Goal: Information Seeking & Learning: Compare options

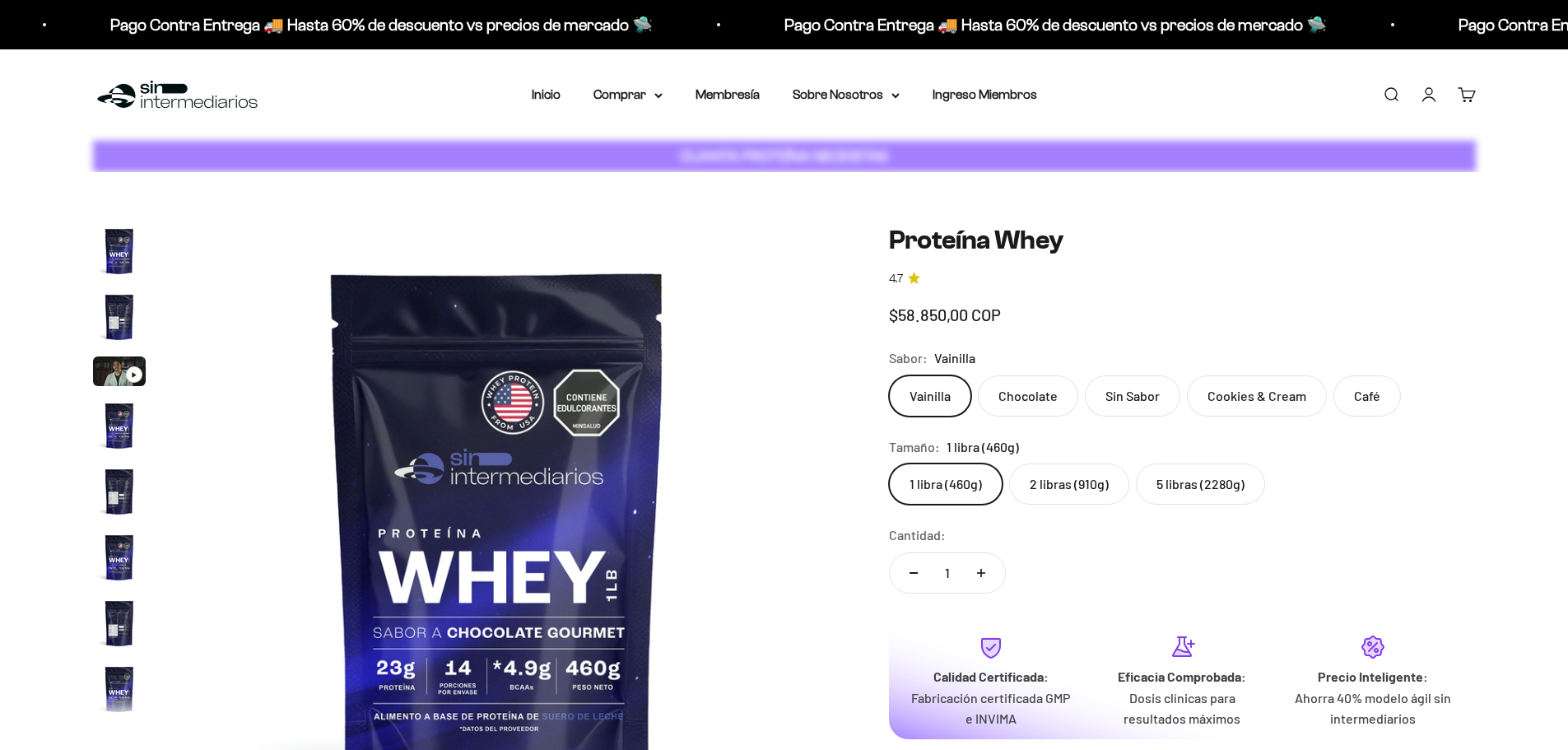
scroll to position [792, 0]
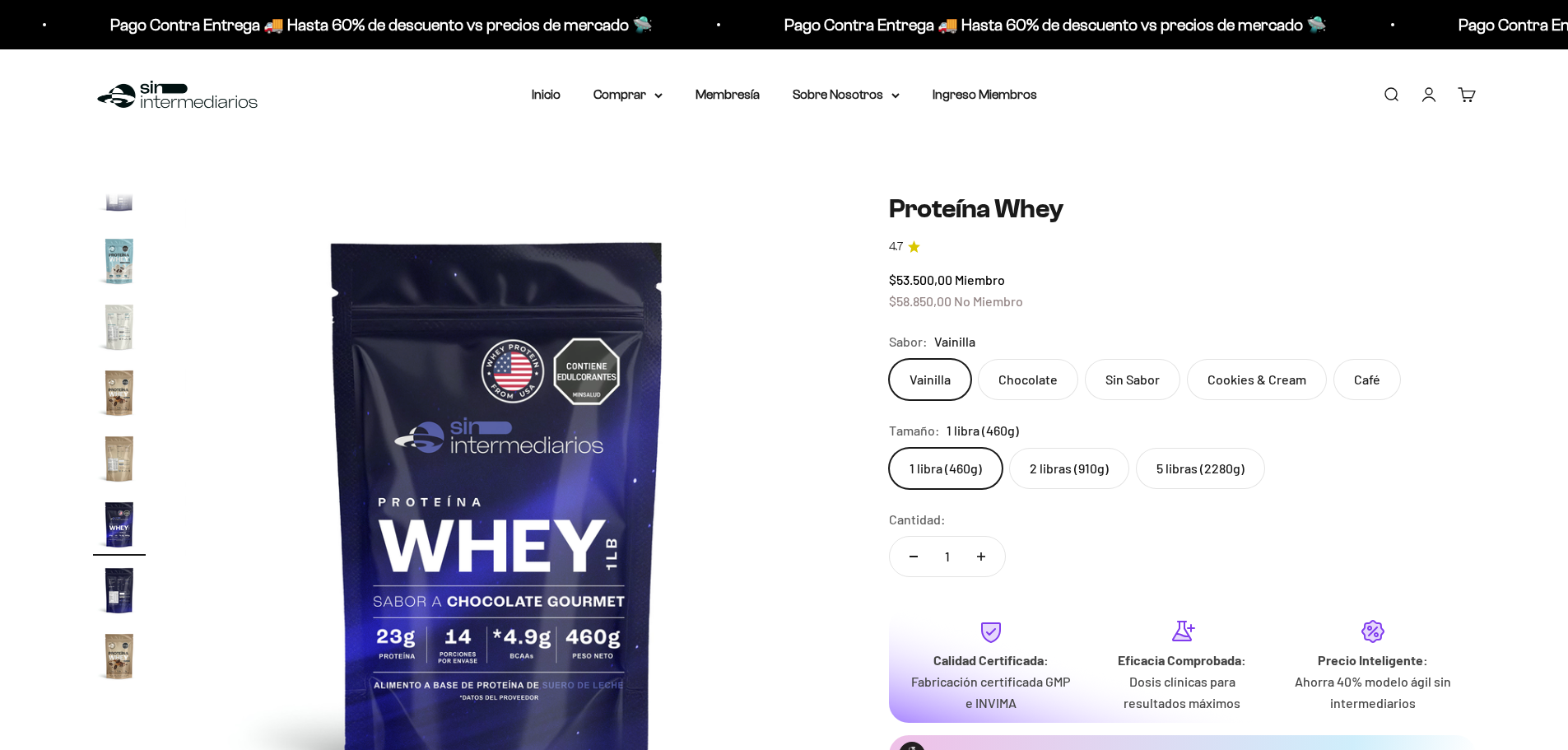
click at [1067, 472] on label "2 libras (910g)" at bounding box center [1069, 468] width 120 height 41
click at [889, 448] on input "2 libras (910g)" at bounding box center [888, 447] width 1 height 1
radio input "true"
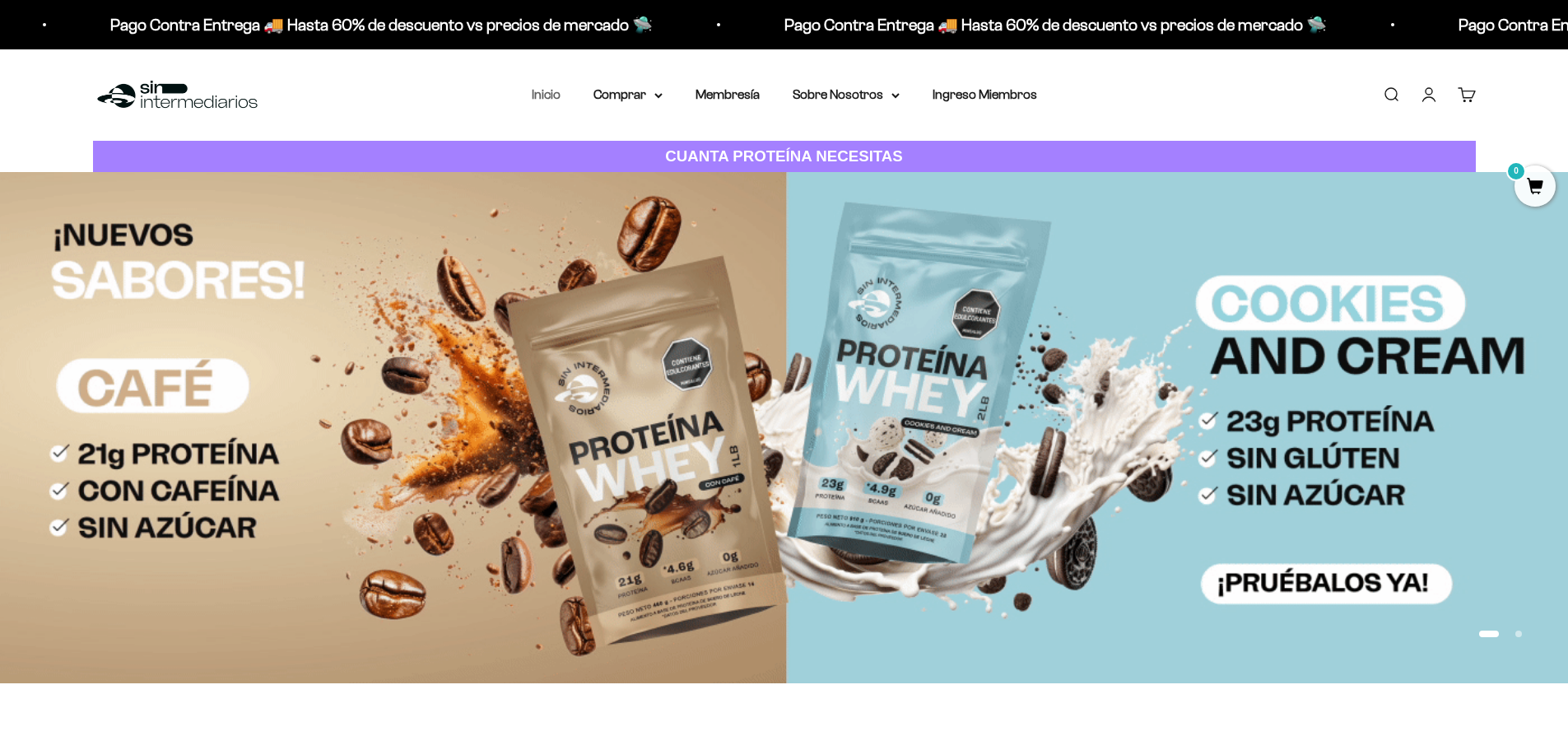
click at [550, 97] on link "Inicio" at bounding box center [546, 94] width 29 height 14
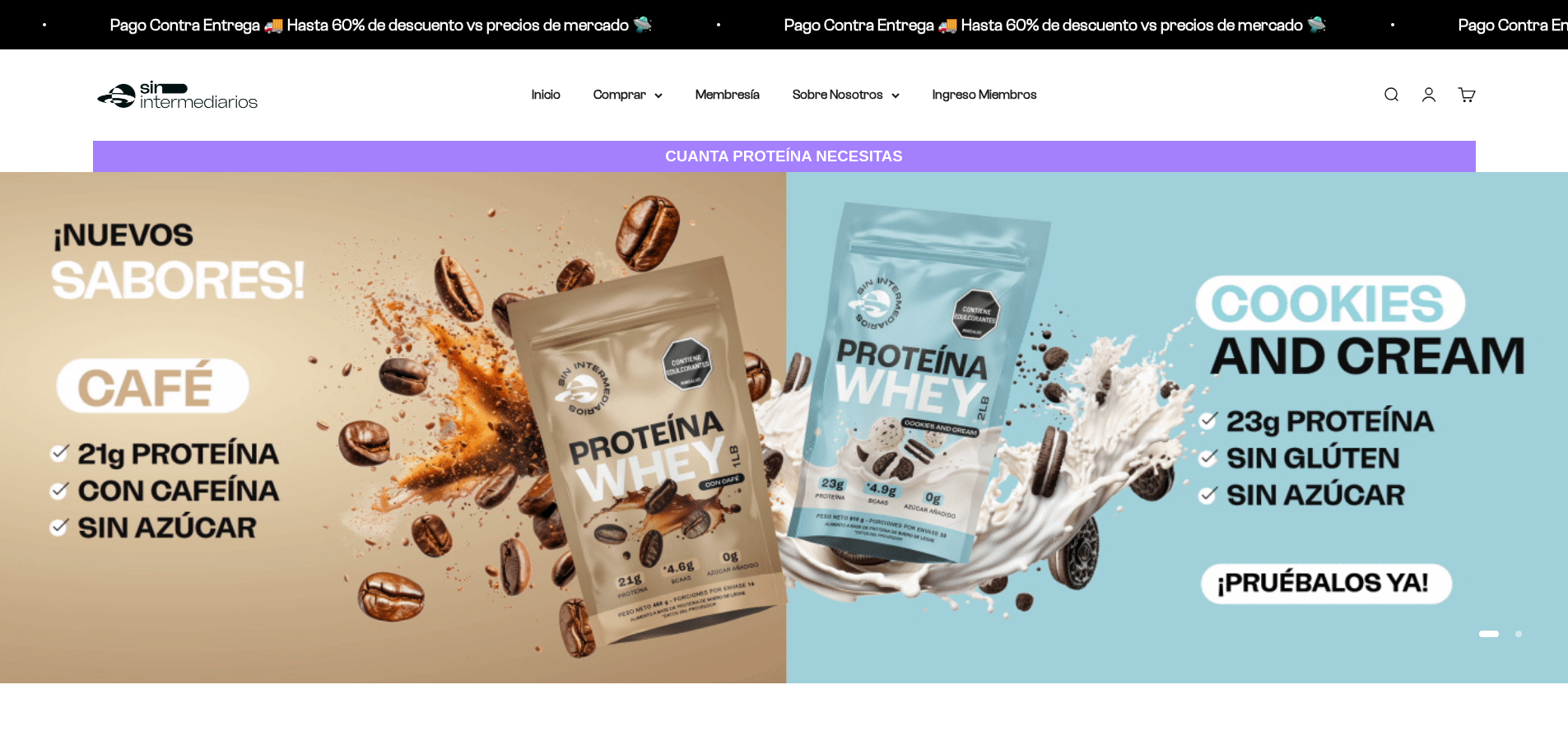
click at [551, 98] on link "Inicio" at bounding box center [546, 94] width 29 height 14
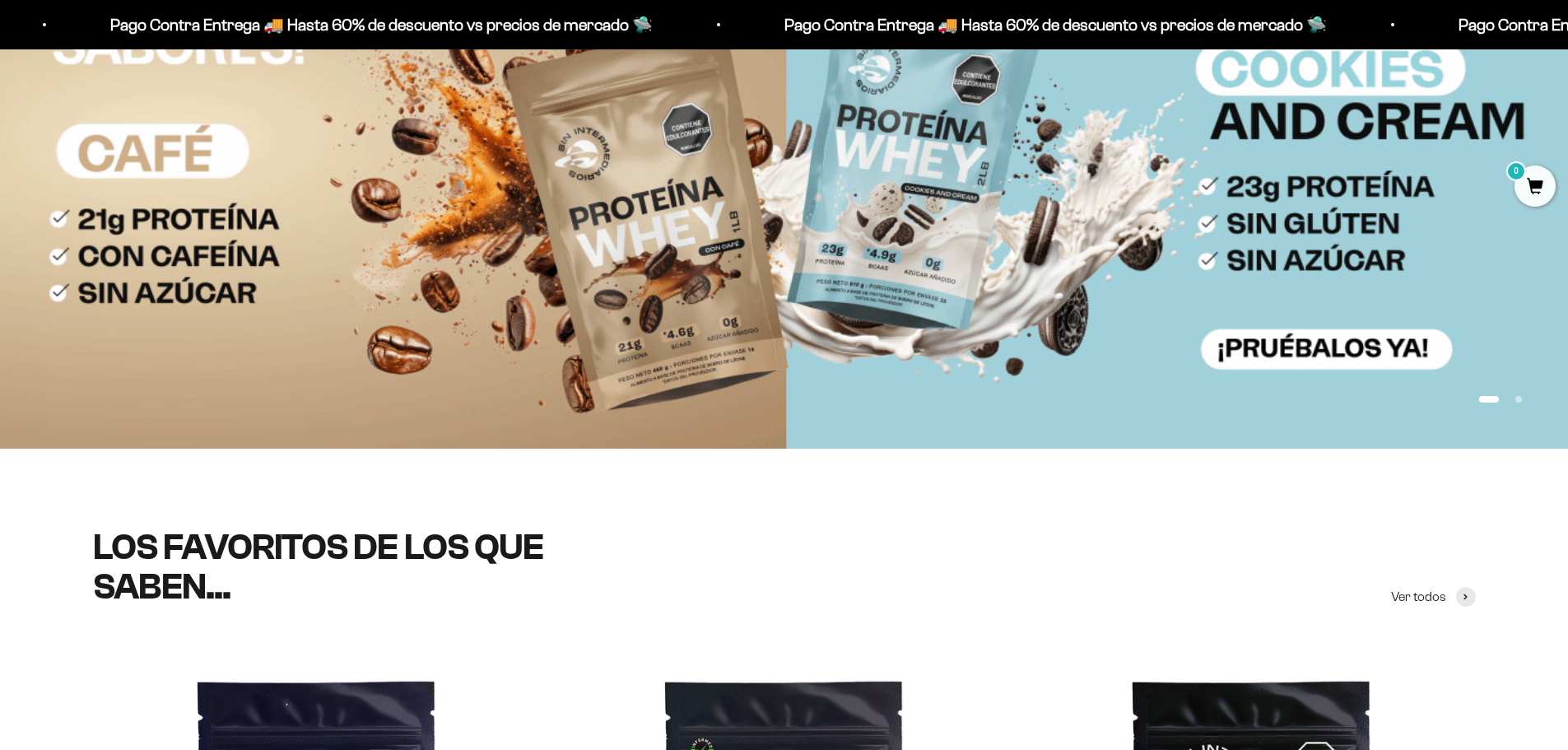
scroll to position [658, 0]
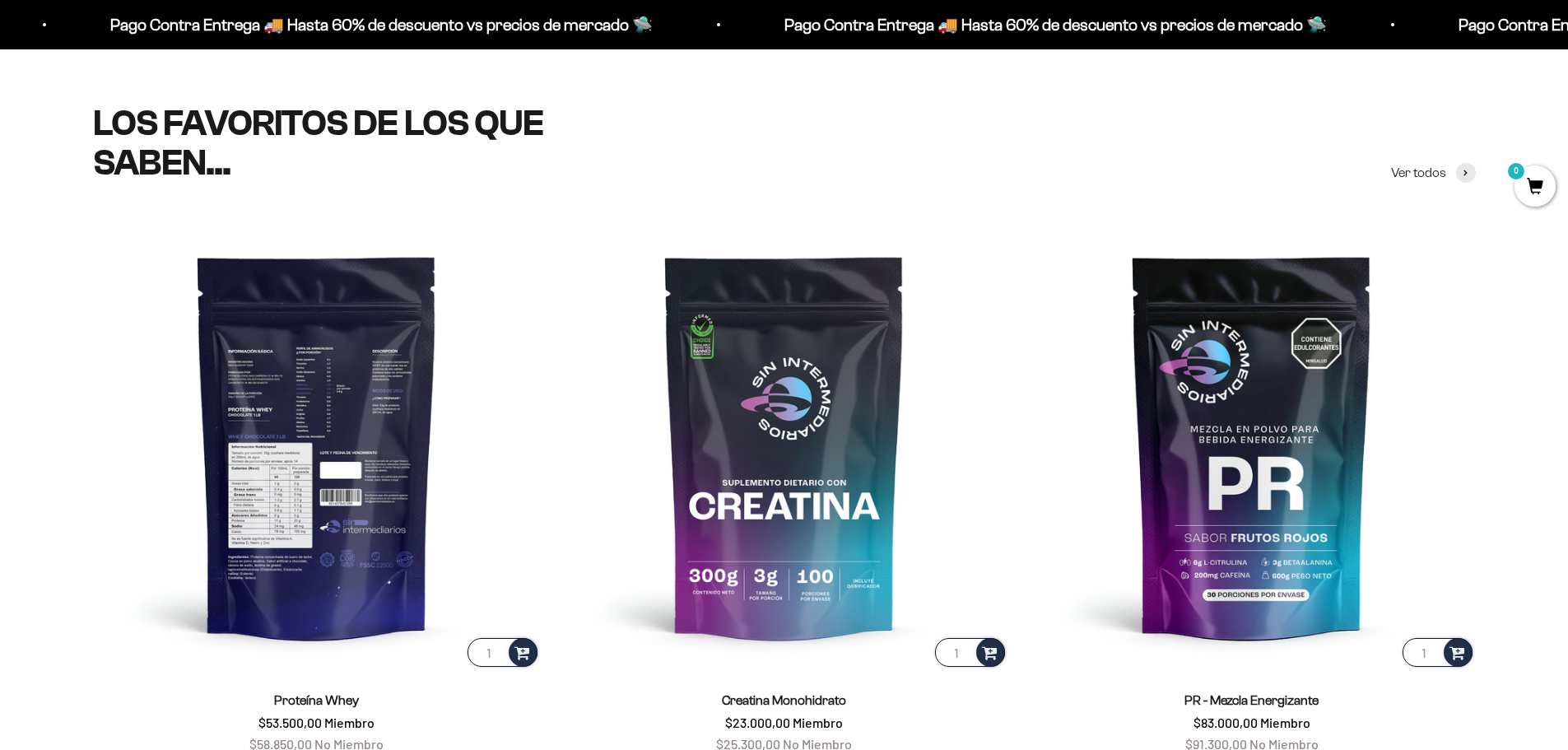
click at [351, 401] on img at bounding box center [316, 446] width 447 height 448
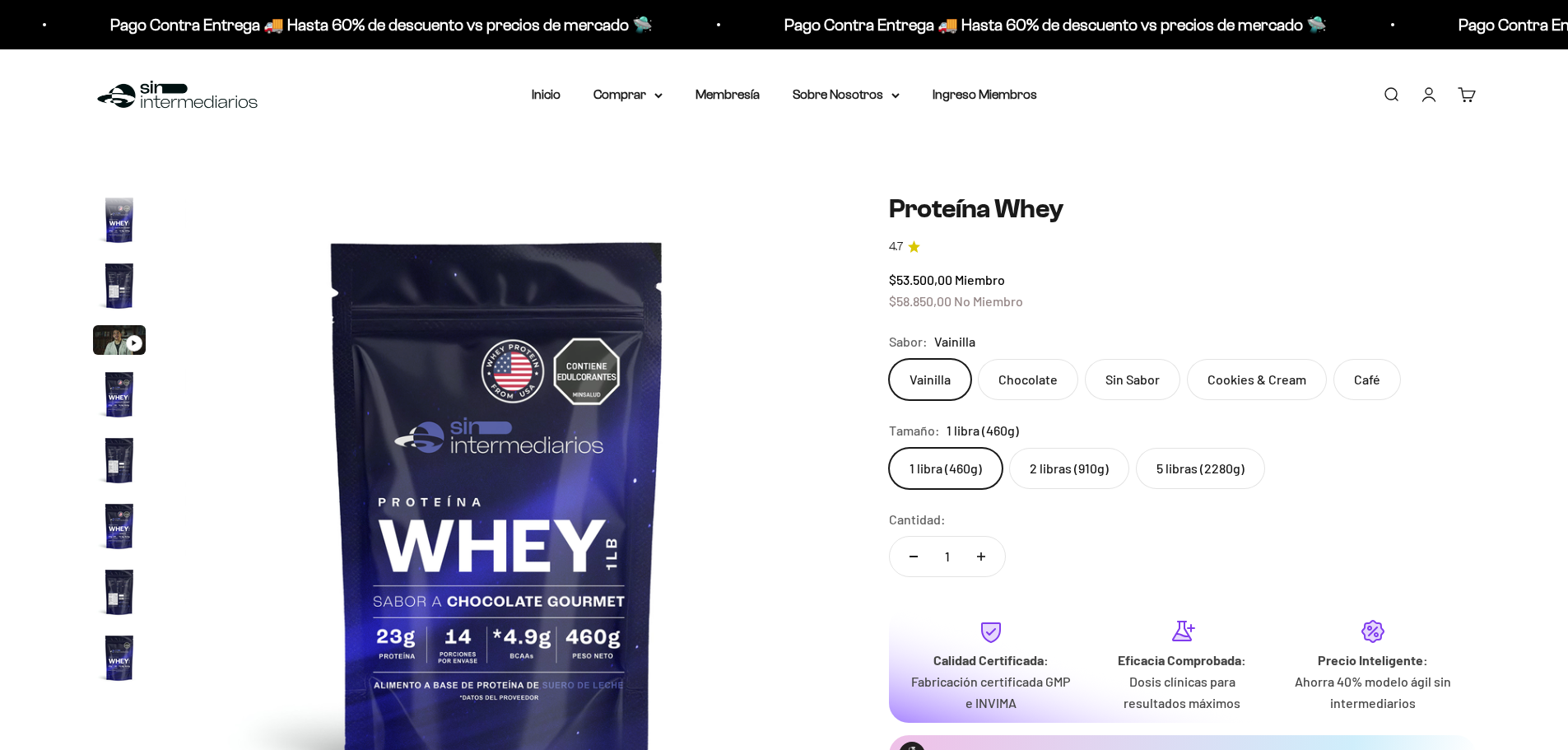
scroll to position [792, 0]
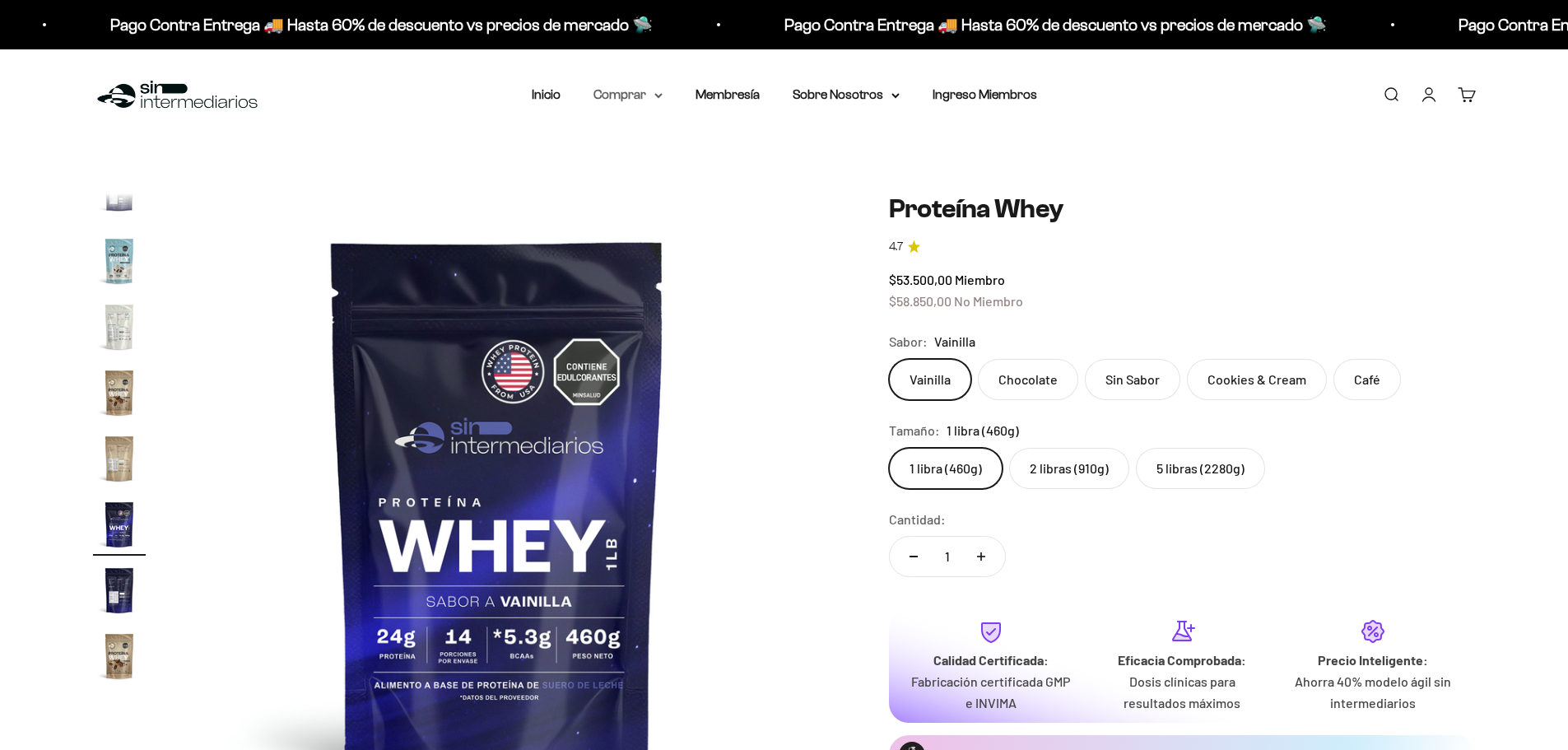
click at [653, 98] on summary "Comprar" at bounding box center [628, 94] width 69 height 21
click at [1168, 285] on div "$53.500,00 Miembro $58.850,00 No Miembro" at bounding box center [1182, 291] width 587 height 42
click at [649, 96] on summary "Comprar" at bounding box center [628, 94] width 69 height 21
click at [739, 153] on summary "Proteínas" at bounding box center [672, 147] width 136 height 21
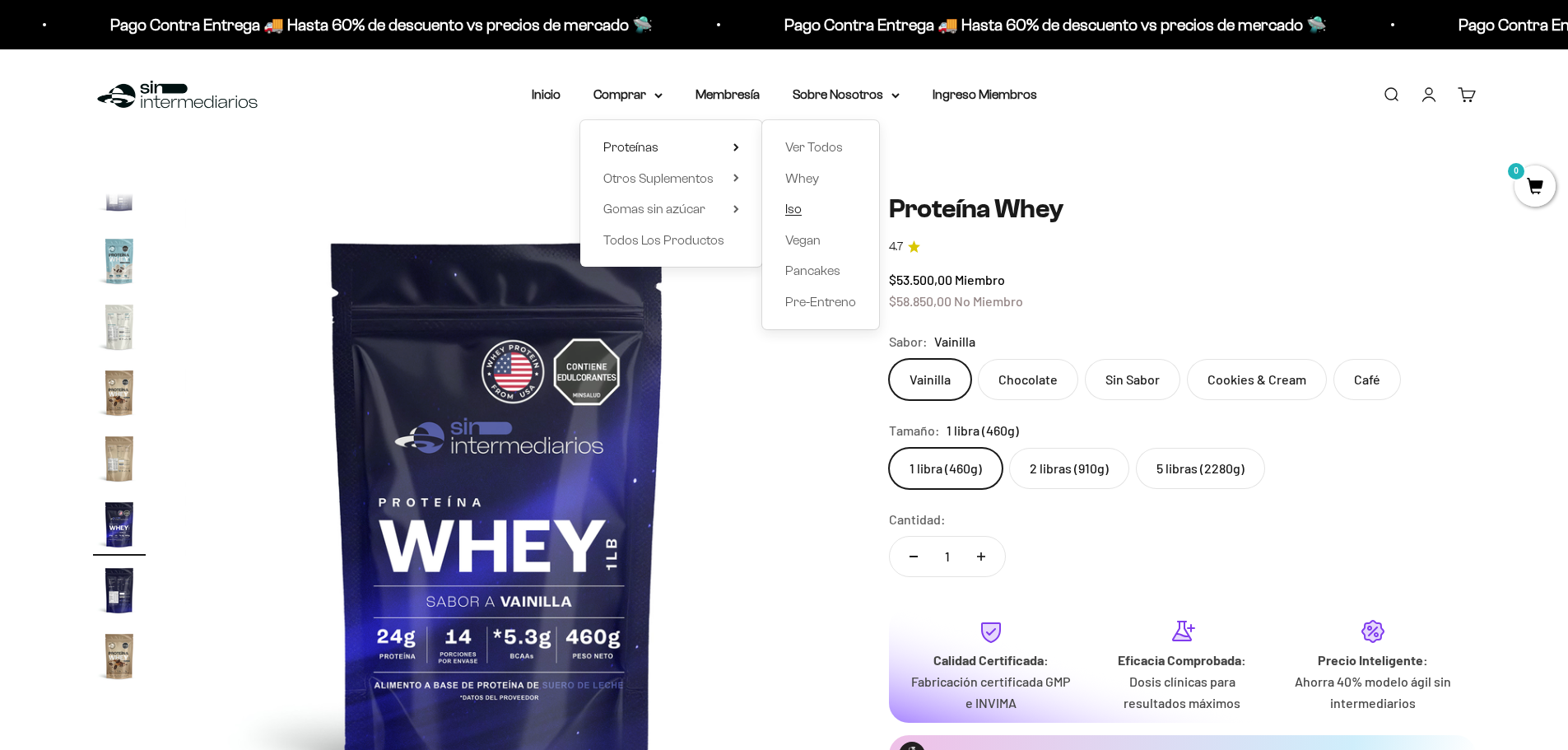
click at [801, 211] on span "Iso" at bounding box center [794, 208] width 17 height 14
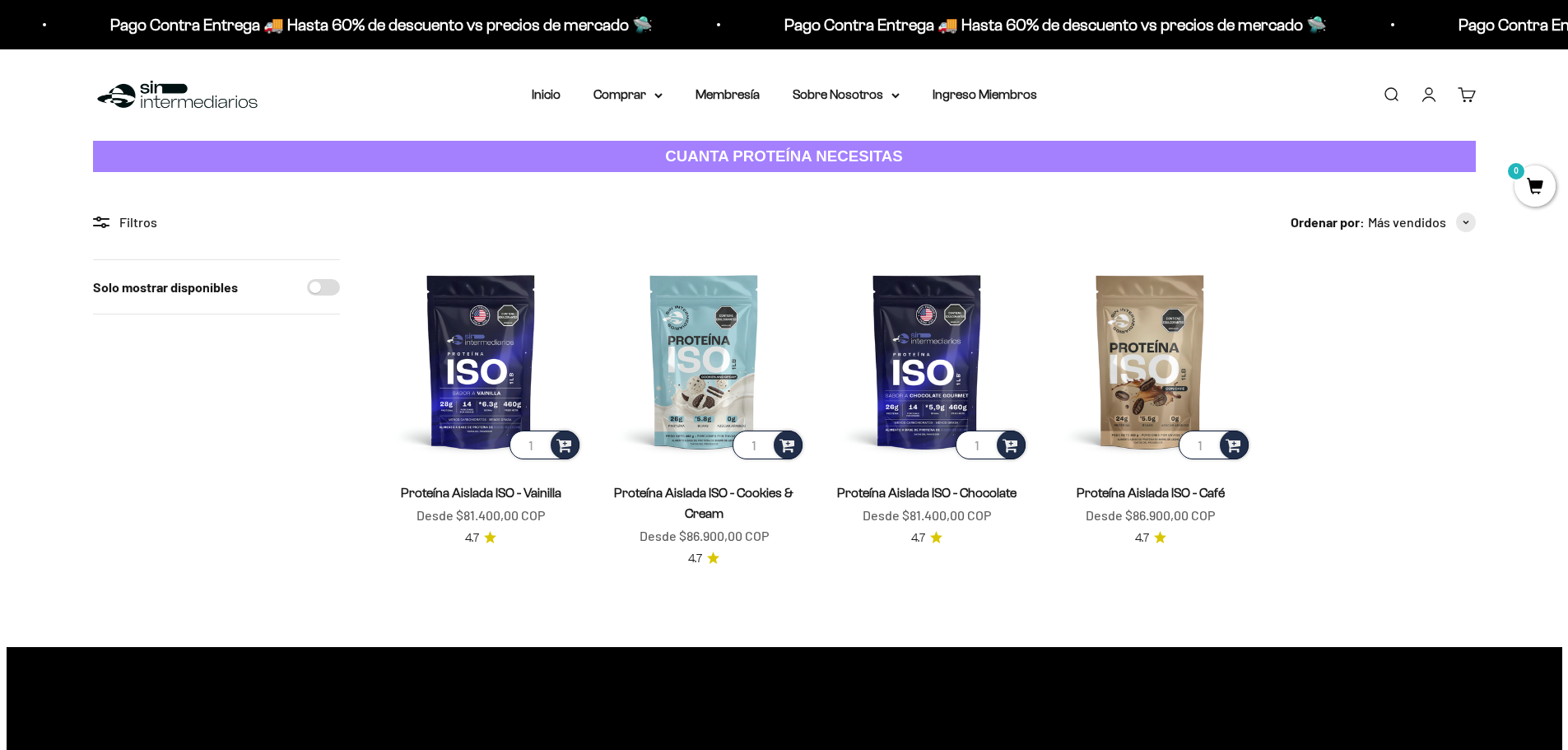
click at [698, 362] on img at bounding box center [704, 361] width 203 height 203
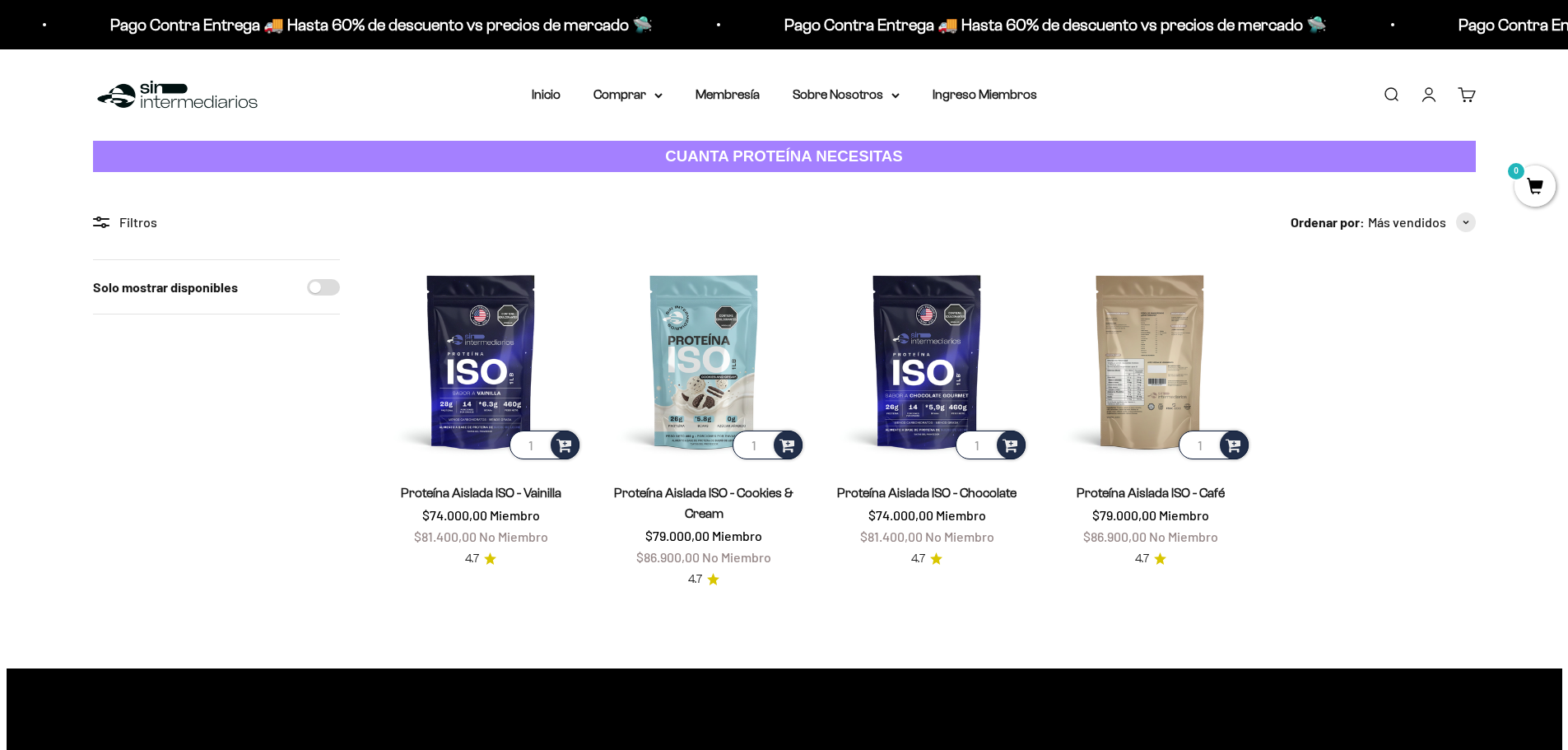
click at [1139, 375] on img at bounding box center [1150, 361] width 203 height 203
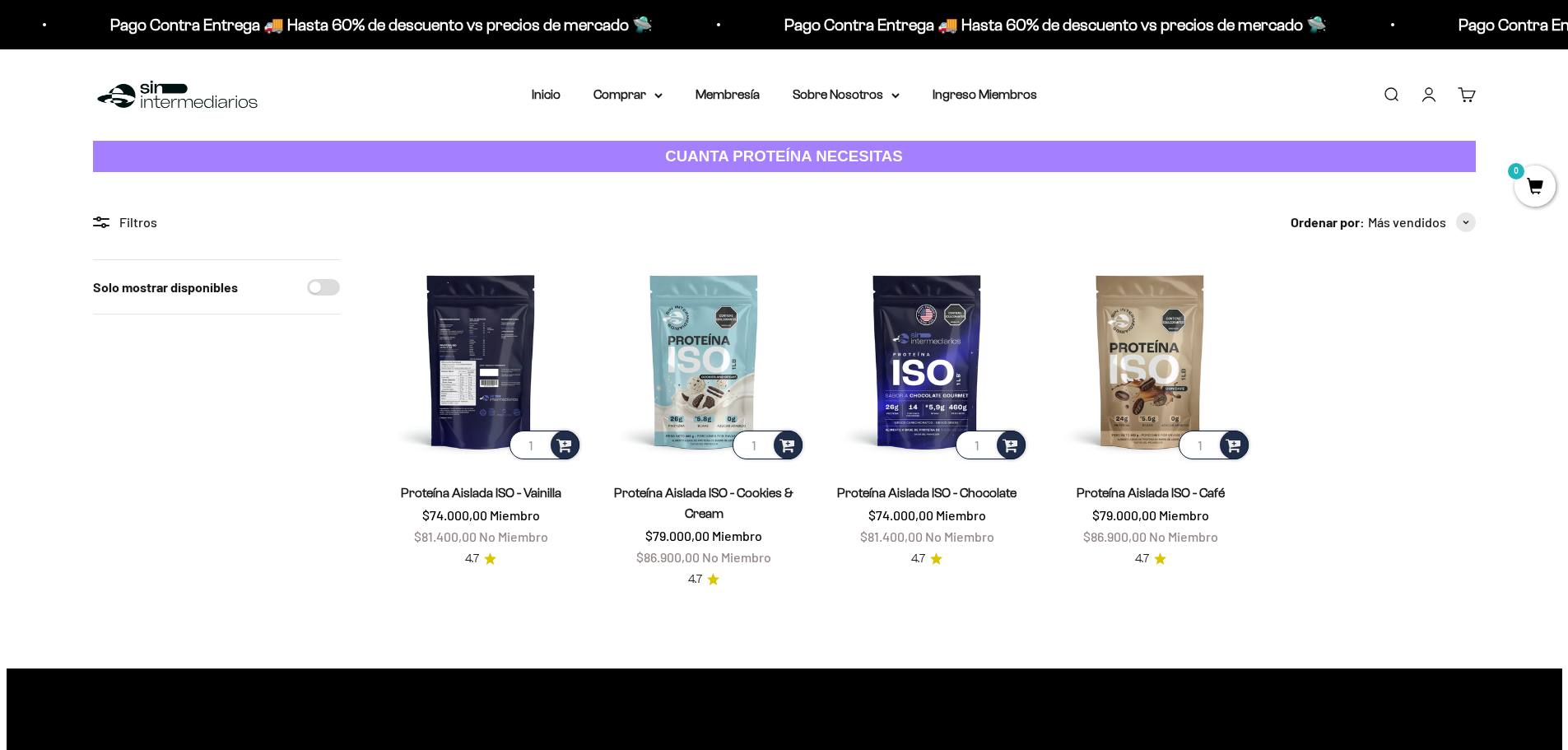
click at [502, 321] on img at bounding box center [481, 361] width 203 height 203
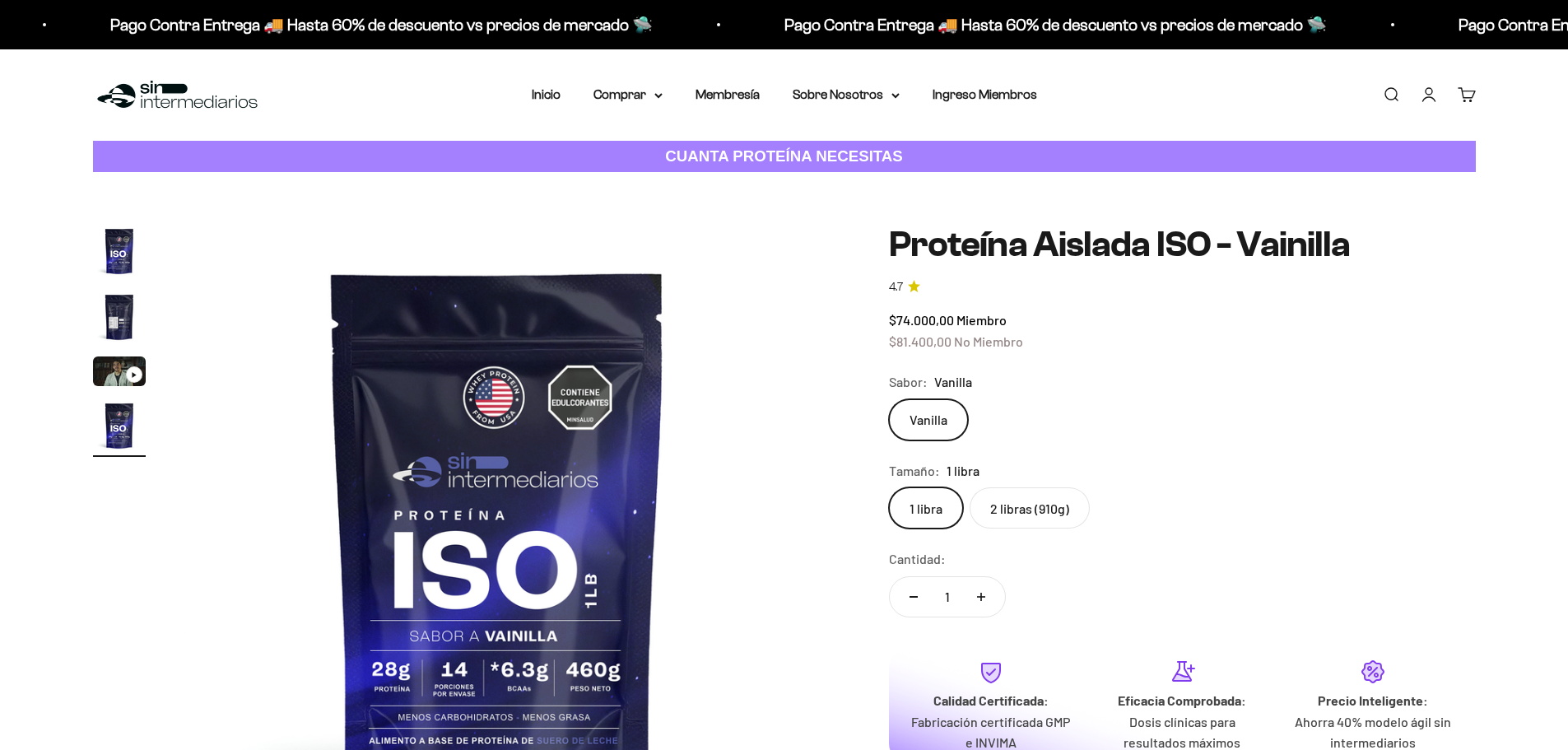
scroll to position [0, 1934]
